Goal: Complete application form

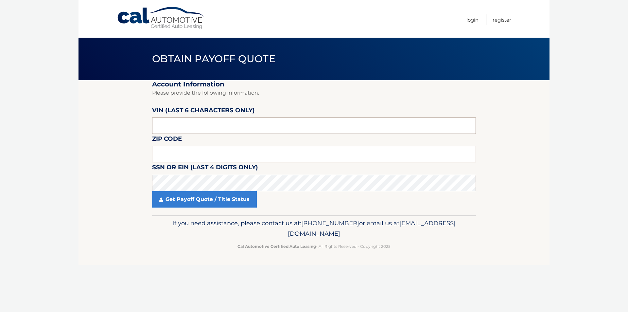
click at [176, 124] on input "text" at bounding box center [314, 125] width 324 height 16
drag, startPoint x: 176, startPoint y: 124, endPoint x: 68, endPoint y: 115, distance: 108.3
click at [68, 115] on body "Cal Automotive Menu Login Register Obtain Payoff Quote" at bounding box center [314, 156] width 628 height 312
type input "070002"
type input "11780"
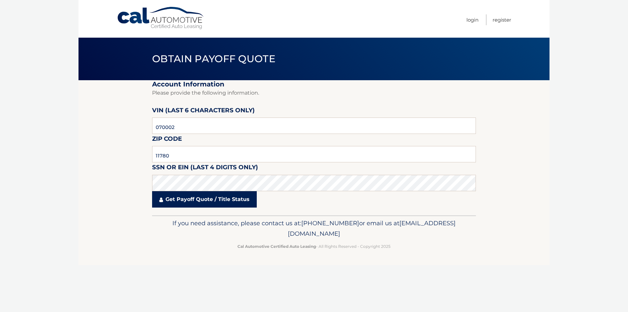
click at [173, 204] on link "Get Payoff Quote / Title Status" at bounding box center [204, 199] width 105 height 16
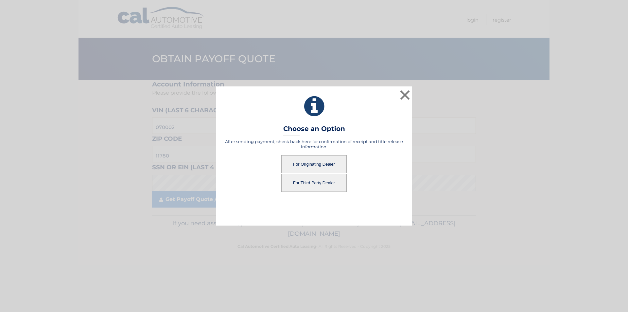
click at [311, 161] on button "For Originating Dealer" at bounding box center [313, 164] width 65 height 18
click at [311, 166] on button "For Originating Dealer" at bounding box center [313, 164] width 65 height 18
click at [306, 160] on button "For Originating Dealer" at bounding box center [313, 164] width 65 height 18
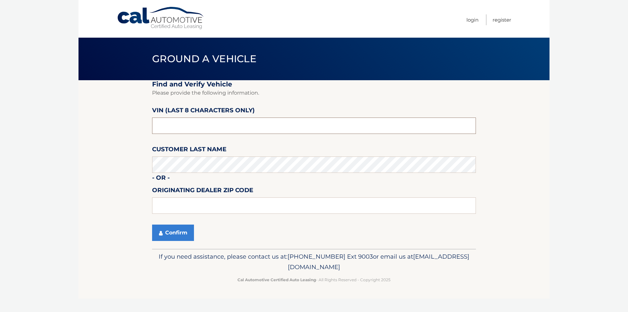
click at [211, 124] on input "text" at bounding box center [314, 125] width 324 height 16
type input "N1070002"
type input "11780"
click at [179, 228] on button "Confirm" at bounding box center [173, 232] width 42 height 16
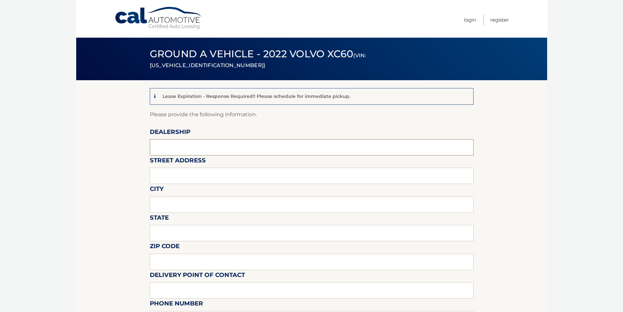
click at [175, 147] on input "text" at bounding box center [312, 147] width 324 height 16
type input "EMPIRE VOLVO CARS SMITHTOWN"
drag, startPoint x: 90, startPoint y: 170, endPoint x: 218, endPoint y: 193, distance: 130.0
click at [1, 158] on body "Cal Automotive Menu Login Register (VIN: YV4L12RKXN1070002)" at bounding box center [311, 156] width 623 height 312
type input "633 MIDDLE COUNTRY RD"
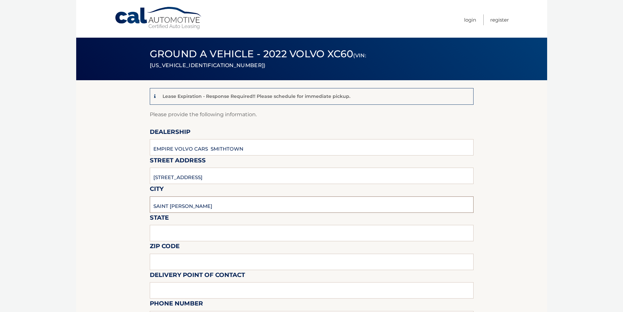
type input "SAINT JAMES"
type input "NY"
type input "11780"
drag, startPoint x: 200, startPoint y: 294, endPoint x: 207, endPoint y: 294, distance: 6.2
click at [200, 294] on input "text" at bounding box center [312, 290] width 324 height 16
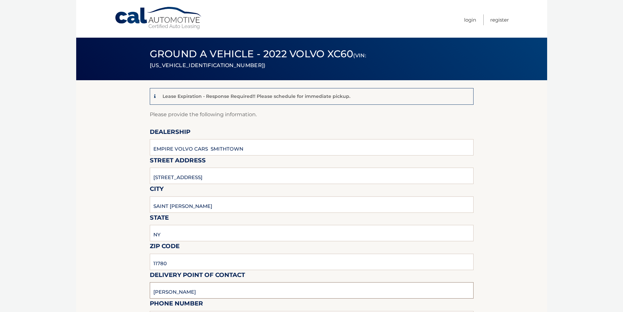
type input "SAHIL RANYAL"
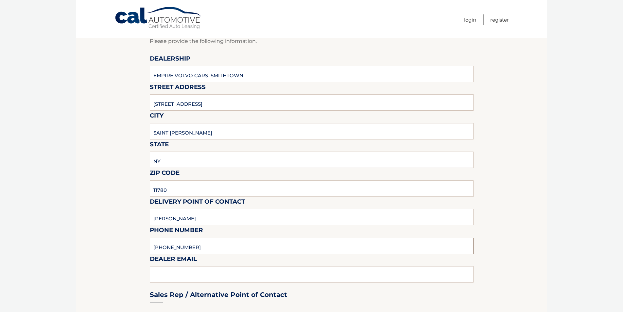
scroll to position [146, 0]
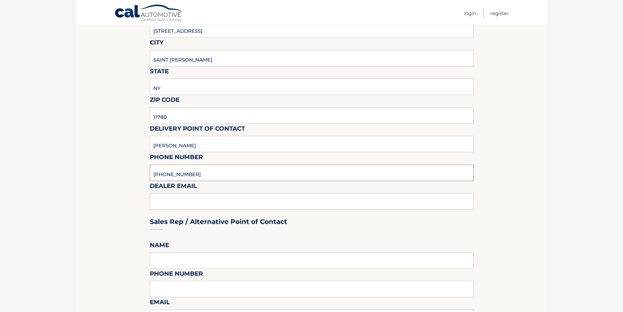
type input "631-724-0400"
click at [167, 200] on div "Sales Rep / Alternative Point of Contact" at bounding box center [312, 209] width 324 height 46
click at [159, 203] on div "Sales Rep / Alternative Point of Contact" at bounding box center [312, 209] width 324 height 46
click at [176, 203] on div "Sales Rep / Alternative Point of Contact" at bounding box center [312, 209] width 324 height 46
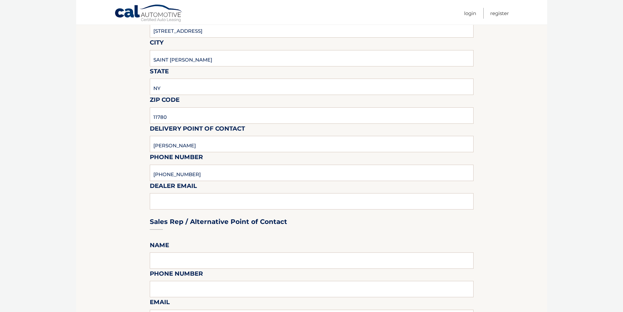
click at [193, 201] on div "Sales Rep / Alternative Point of Contact" at bounding box center [312, 209] width 324 height 46
drag, startPoint x: 195, startPoint y: 183, endPoint x: 191, endPoint y: 171, distance: 13.1
click at [191, 173] on fieldset "Please provide the following information. Dealership EMPIRE VOLVO CARS SMITHTOW…" at bounding box center [312, 307] width 324 height 687
click at [190, 166] on input "631-724-0400" at bounding box center [312, 172] width 324 height 16
type input "KHENDRICK@EAGNY.COM"
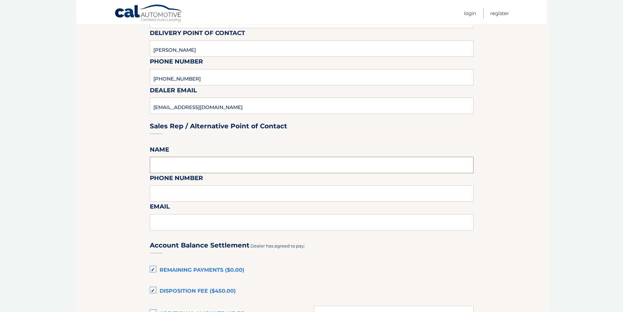
scroll to position [244, 0]
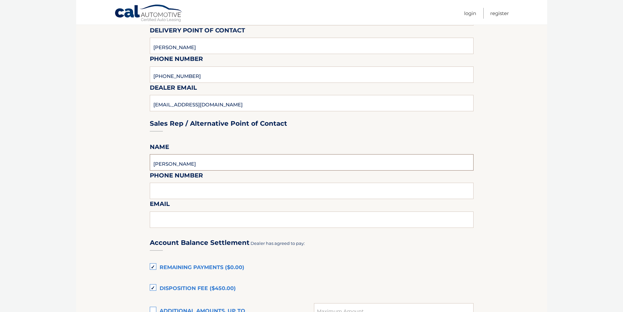
type input "KRISTIN HENDRICK"
type input "631-724-0400"
click at [325, 284] on label "Disposition Fee ($450.00)" at bounding box center [312, 288] width 324 height 13
click at [0, 0] on input "Disposition Fee ($450.00)" at bounding box center [0, 0] width 0 height 0
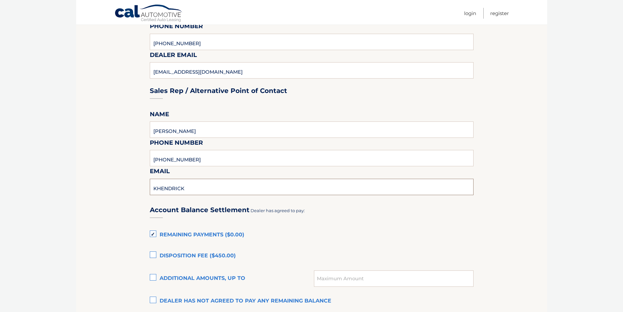
click at [202, 194] on input "KHENDRICK" at bounding box center [312, 187] width 324 height 16
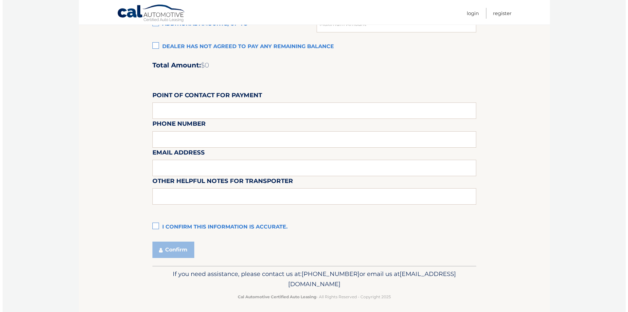
scroll to position [535, 0]
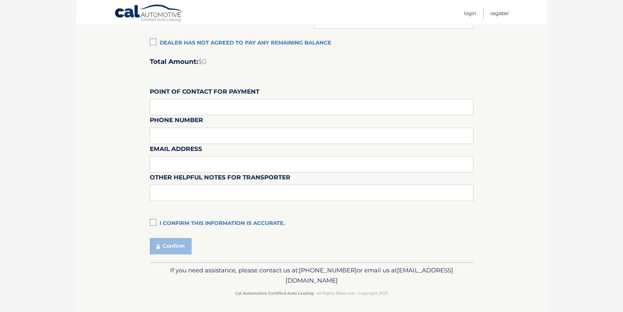
type input "KHENDRICK@EAGNY.COM"
click at [152, 223] on label "I confirm this information is accurate." at bounding box center [312, 223] width 324 height 13
click at [0, 0] on input "I confirm this information is accurate." at bounding box center [0, 0] width 0 height 0
click at [167, 247] on button "Confirm" at bounding box center [171, 246] width 42 height 16
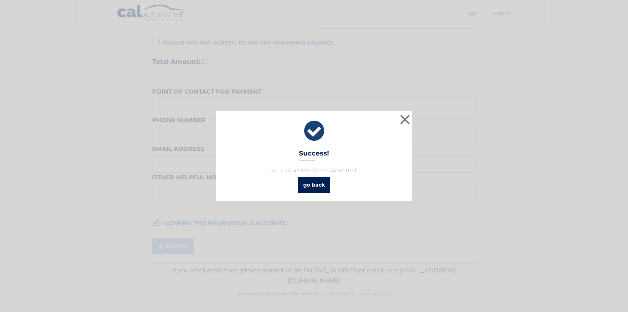
click at [320, 188] on link "go back" at bounding box center [314, 185] width 32 height 16
